Goal: Communication & Community: Answer question/provide support

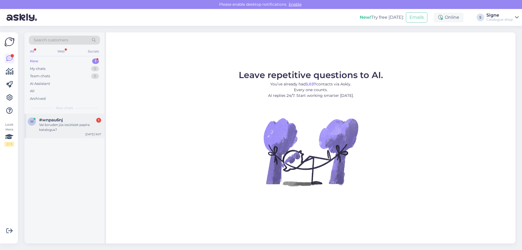
click at [65, 130] on div "Vai šoruden jūs izsūtīsiet papīra katalogus?" at bounding box center [70, 127] width 62 height 10
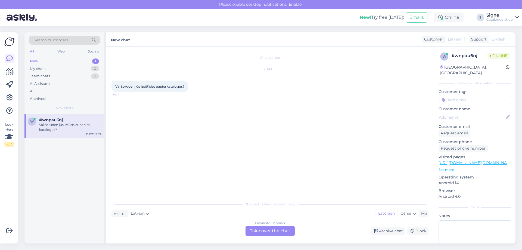
click at [271, 230] on div "[DEMOGRAPHIC_DATA] to Estonian Take over the chat" at bounding box center [270, 231] width 49 height 10
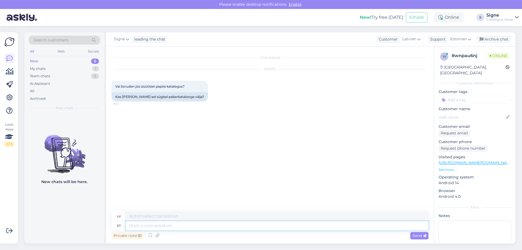
drag, startPoint x: 133, startPoint y: 224, endPoint x: 151, endPoint y: 217, distance: 19.5
click at [134, 224] on textarea at bounding box center [277, 225] width 303 height 9
type textarea "Tere,"
type textarea "Sveiki,"
type textarea "Tere, palume"
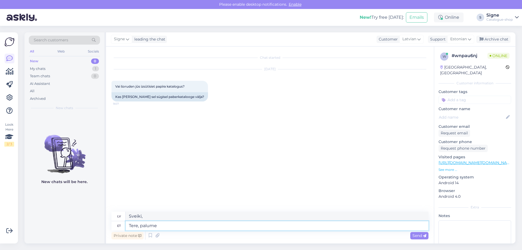
type textarea "Sveiki, lūdzu."
type textarea "Tere, palume vaadata m"
type textarea "Sveiki, lūdzu, ieskatieties."
type textarea "Tere, palume vaadata meie"
type textarea "Sveiki, lūdzu, pārbaudiet mūsu"
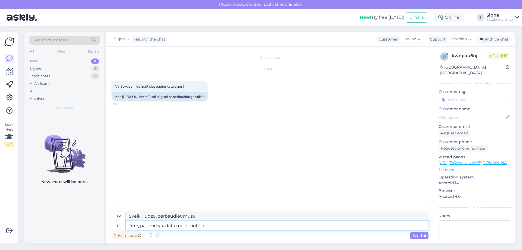
type textarea "Tere, palume vaadata meie tooteid"
type textarea "Sveiki, lūdzu, apskatiet mūsu produktus."
type textarea "Tere, palume vaadata meie tooteid e-poest."
type textarea "Sveiki, lūdzu, apskatiet mūsu produktus e-veikalā."
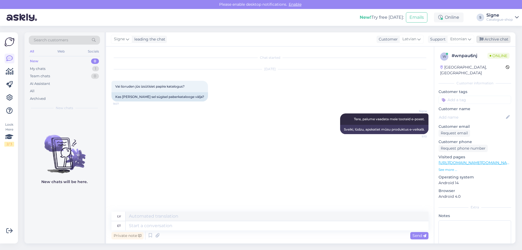
click at [498, 38] on div "Archive chat" at bounding box center [494, 39] width 34 height 7
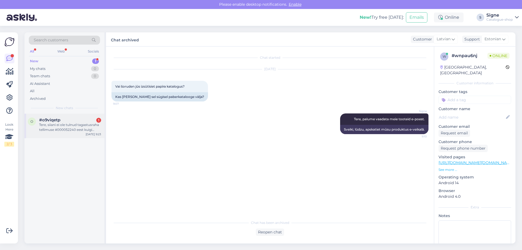
click at [55, 125] on div "Tere, siiani ei ole tulnud tagastusraha tellimuse #000052240 eest kuigi lubati,…" at bounding box center [70, 127] width 62 height 10
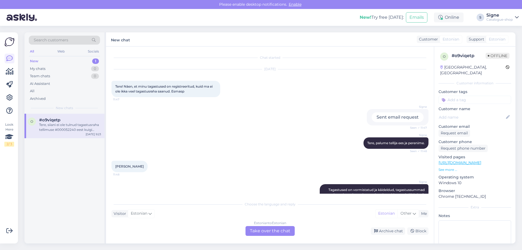
scroll to position [1565, 0]
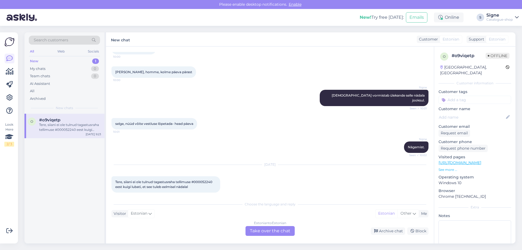
click at [277, 235] on div "Estonian to Estonian Take over the chat" at bounding box center [270, 231] width 49 height 10
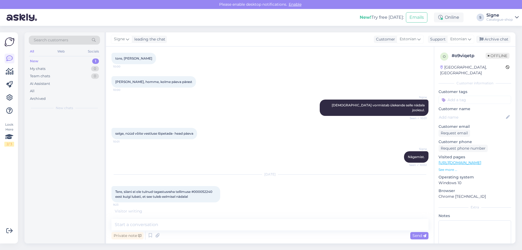
scroll to position [1551, 0]
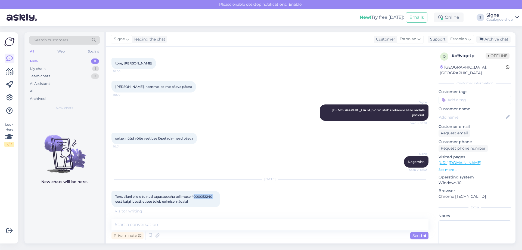
drag, startPoint x: 196, startPoint y: 191, endPoint x: 217, endPoint y: 191, distance: 20.9
click at [217, 191] on div "[PERSON_NAME], siiani ei ole tulnud tagastusraha tellimuse #000052240 eest kuig…" at bounding box center [166, 199] width 109 height 16
copy span "000052240"
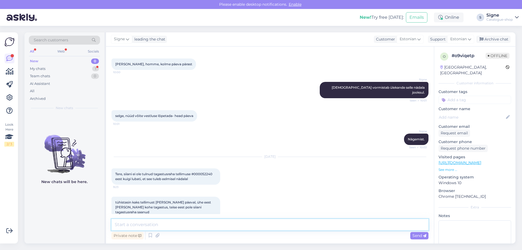
drag, startPoint x: 123, startPoint y: 225, endPoint x: 134, endPoint y: 220, distance: 11.8
click at [124, 224] on textarea at bounding box center [270, 224] width 317 height 11
type textarea "Tere, vabandame tagastuse viibimise pärast, tagastuse [PERSON_NAME] vormistatak…"
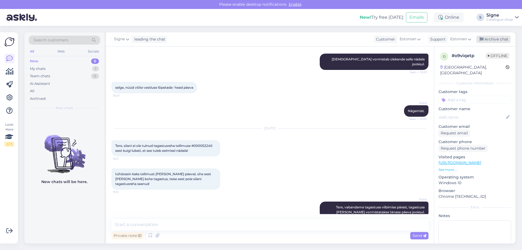
click at [495, 39] on div "Archive chat" at bounding box center [494, 39] width 34 height 7
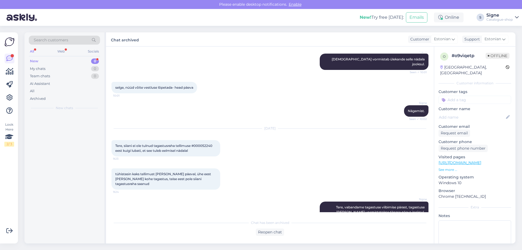
scroll to position [1627, 0]
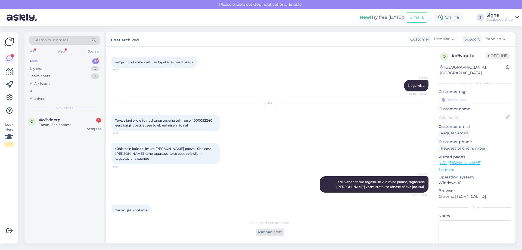
drag, startPoint x: 271, startPoint y: 234, endPoint x: 381, endPoint y: 155, distance: 135.4
click at [271, 234] on div "Reopen chat" at bounding box center [270, 231] width 28 height 7
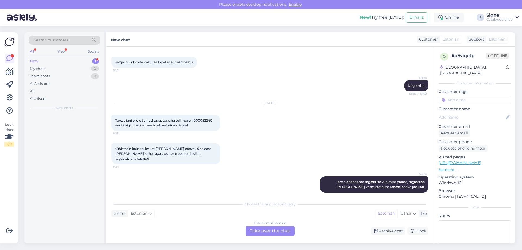
scroll to position [1633, 0]
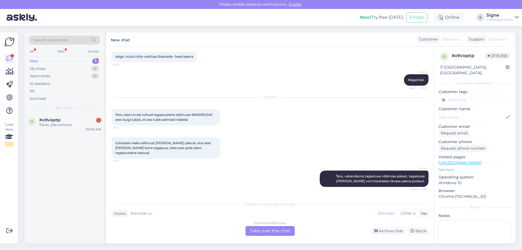
click at [278, 225] on div "Estonian to Estonian" at bounding box center [270, 223] width 32 height 5
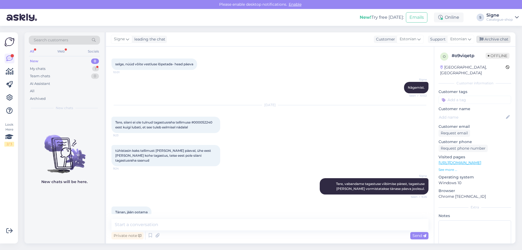
click at [499, 40] on div "Archive chat" at bounding box center [494, 39] width 34 height 7
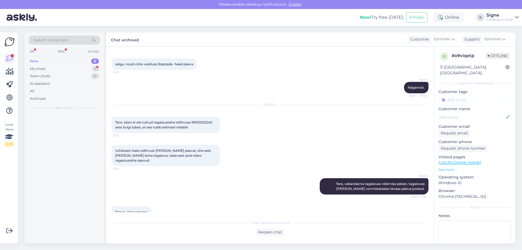
scroll to position [1627, 0]
